Goal: Task Accomplishment & Management: Use online tool/utility

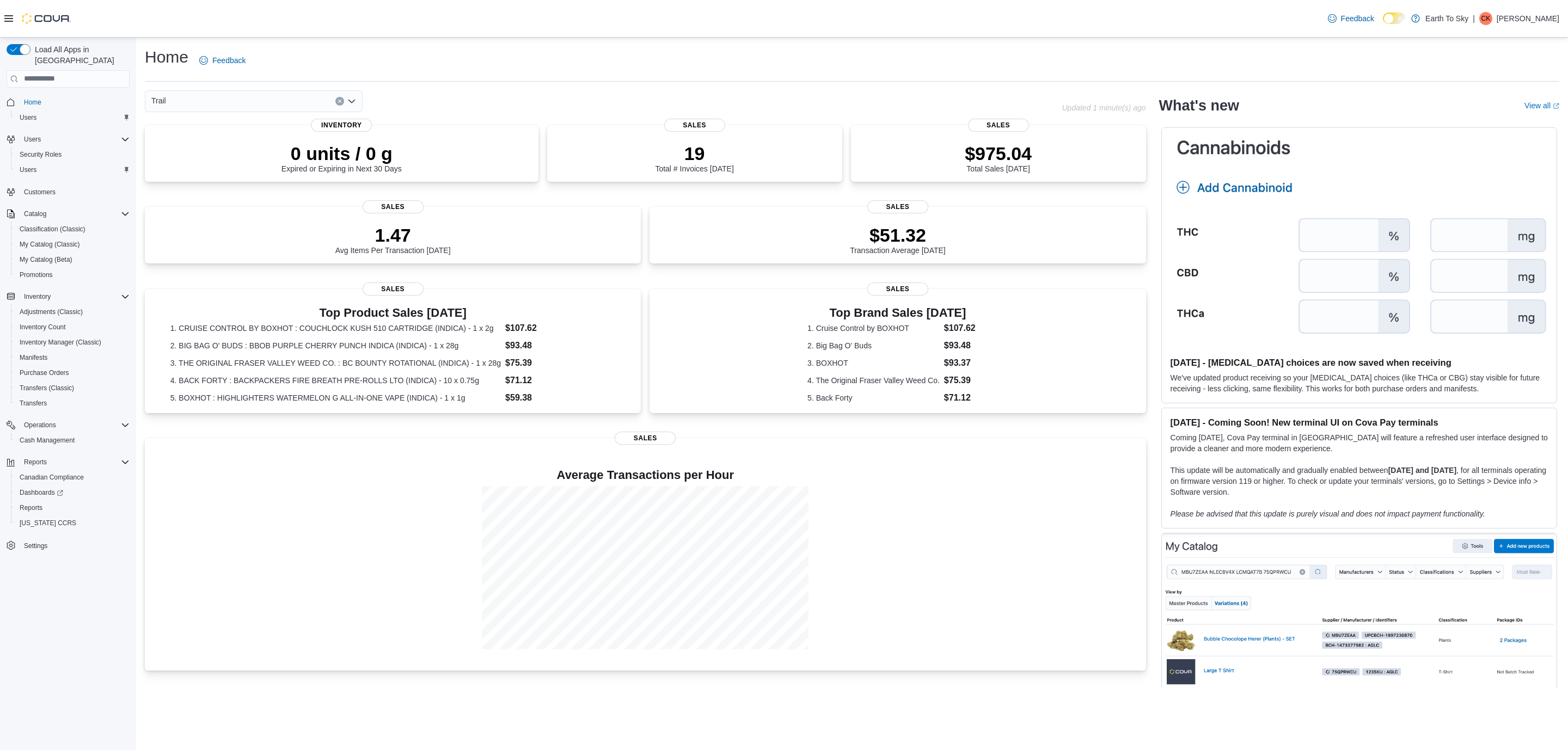
click at [341, 100] on icon "Clear input" at bounding box center [339, 101] width 4 height 4
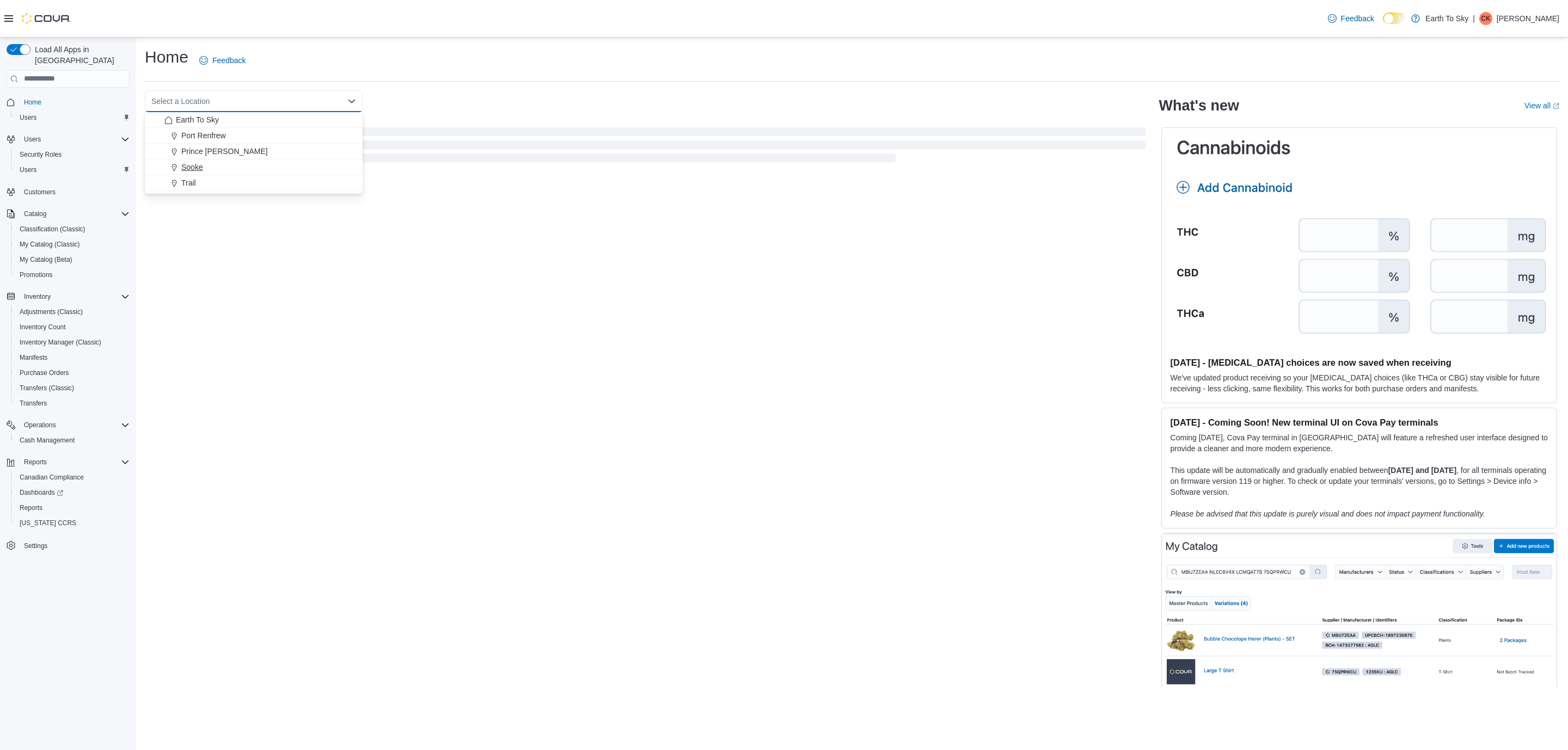
click at [196, 166] on span "Sooke" at bounding box center [192, 167] width 22 height 11
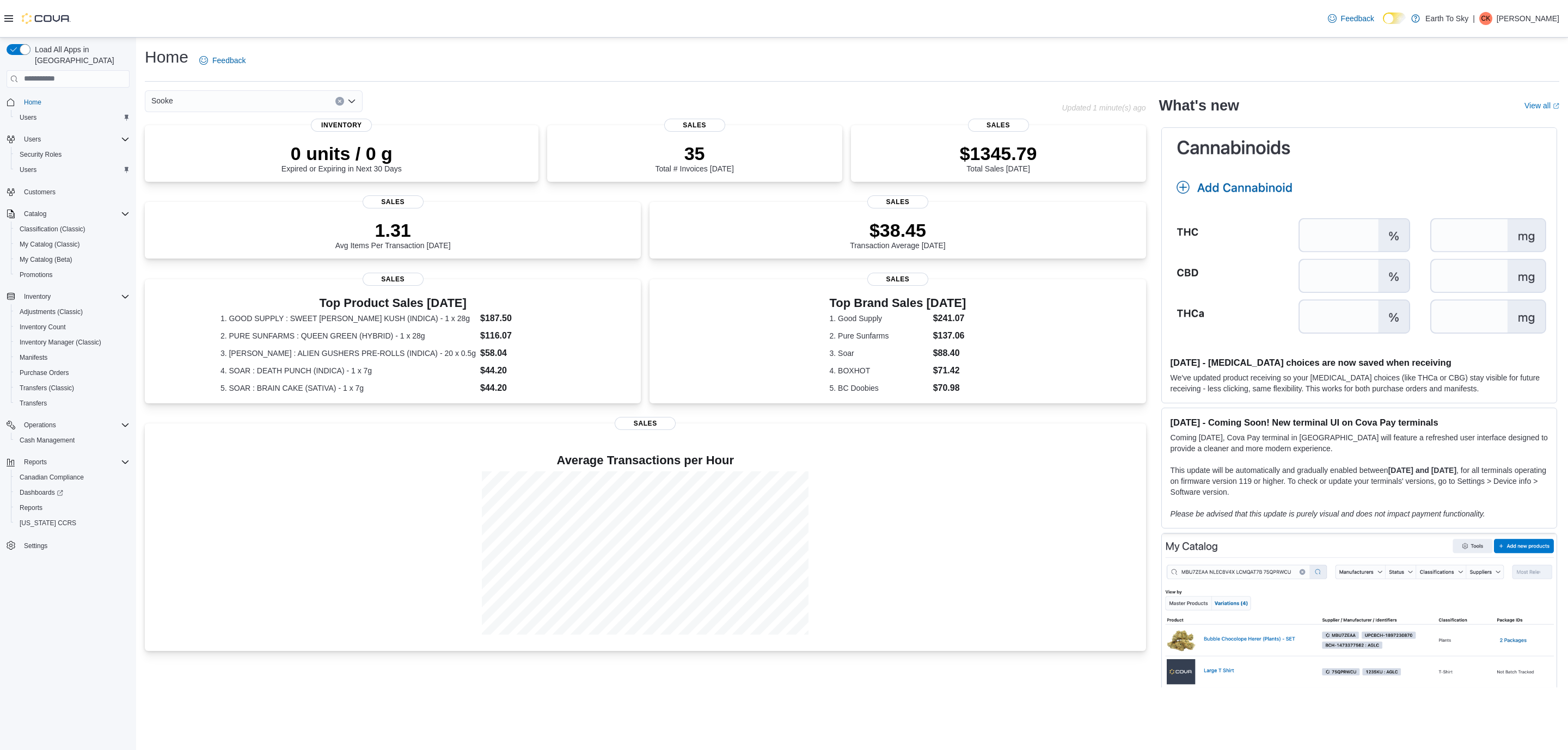
click at [265, 105] on div "Sooke Combo box. Selected. Sooke. Press Backspace to delete Sooke. Combo box in…" at bounding box center [254, 101] width 218 height 22
click at [196, 167] on span "Sooke" at bounding box center [192, 167] width 22 height 11
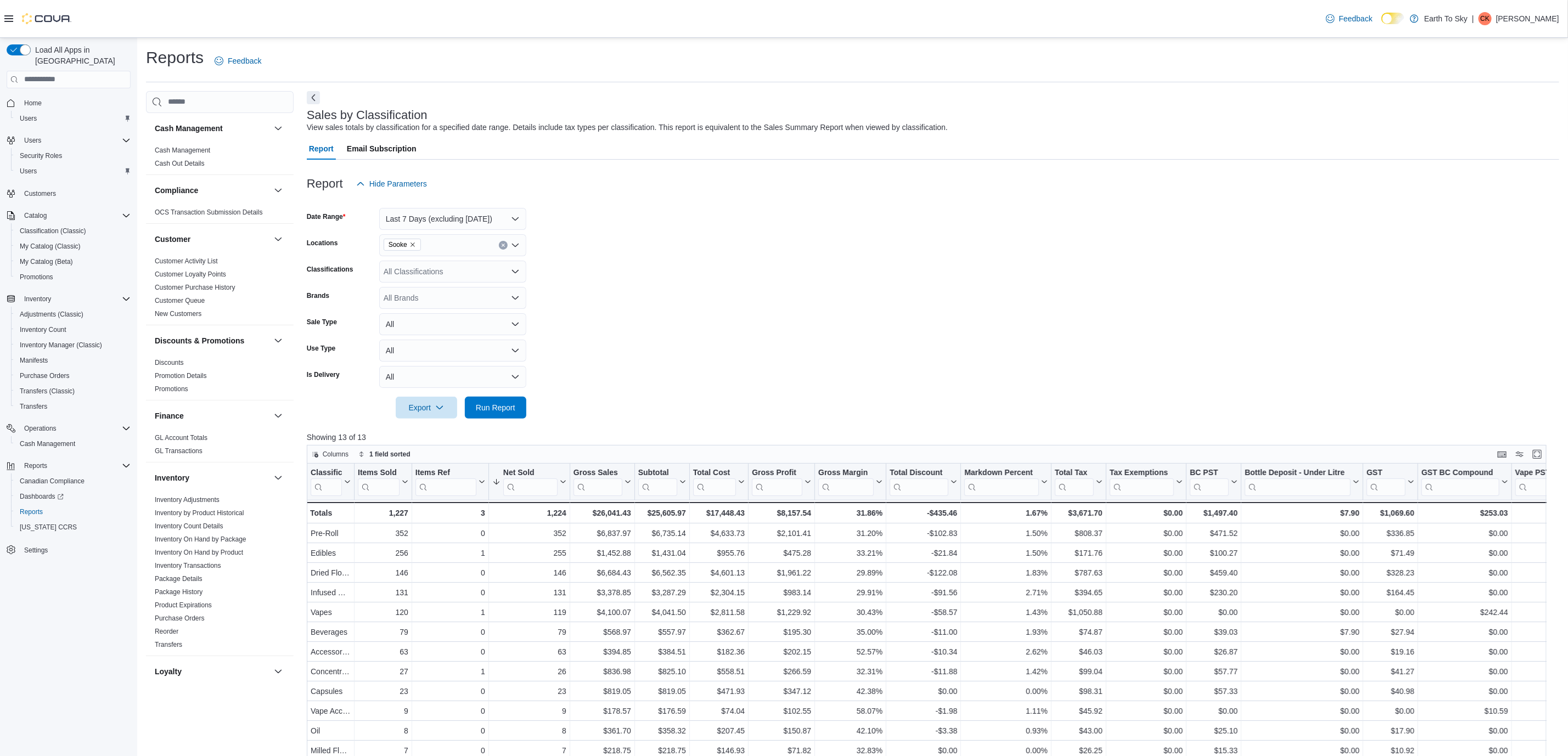
click at [411, 245] on icon "Remove Sooke from selection in this group" at bounding box center [413, 245] width 6 height 6
click at [410, 326] on span "Trail" at bounding box center [410, 328] width 15 height 11
click at [485, 404] on span "Run Report" at bounding box center [495, 407] width 40 height 11
click at [407, 246] on icon "Remove Trail from selection in this group" at bounding box center [407, 245] width 6 height 6
click at [405, 309] on span "Sooke" at bounding box center [413, 311] width 22 height 11
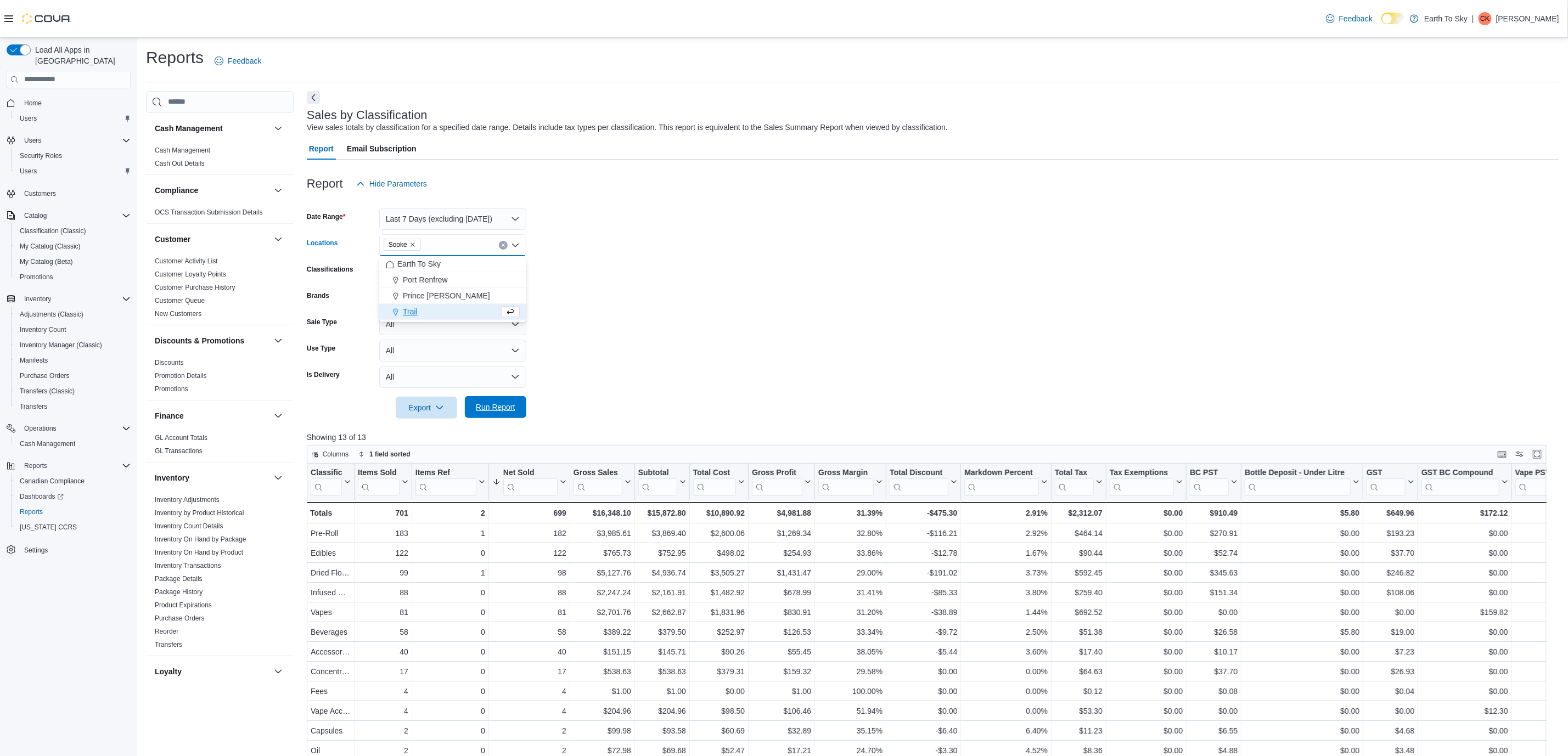
click at [494, 401] on span "Run Report" at bounding box center [496, 406] width 49 height 22
